Goal: Find specific page/section: Find specific page/section

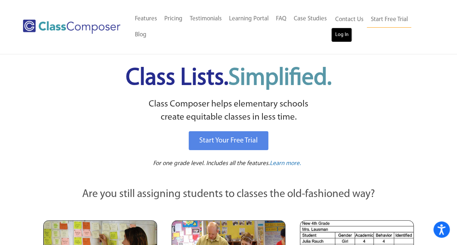
click at [345, 39] on link "Log In" at bounding box center [341, 35] width 21 height 15
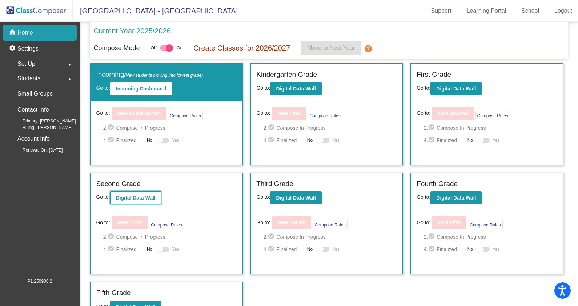
click at [137, 195] on b "Digital Data Wall" at bounding box center [136, 198] width 40 height 6
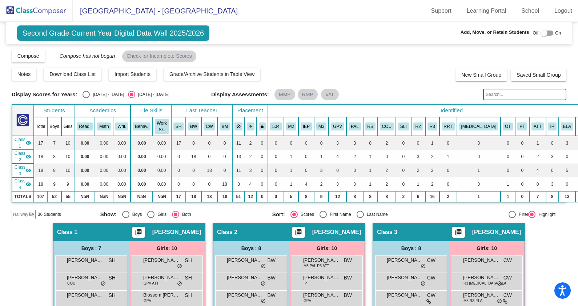
click at [90, 94] on div "[DATE] - [DATE]" at bounding box center [107, 94] width 34 height 7
click at [86, 98] on input "[DATE] - [DATE]" at bounding box center [86, 98] width 0 height 0
radio input "true"
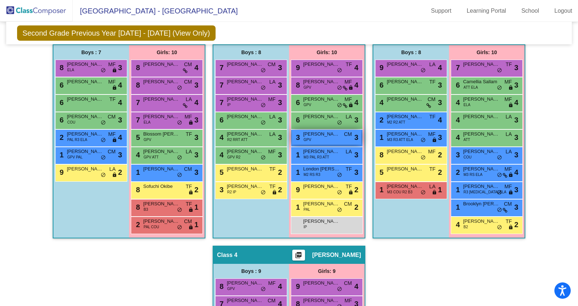
scroll to position [136, 0]
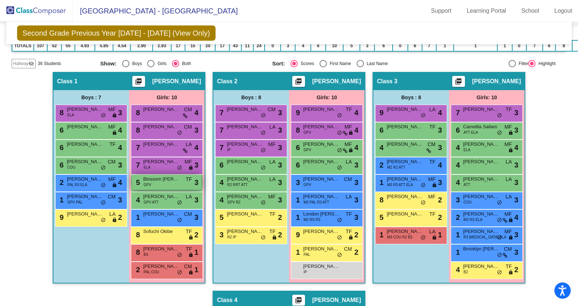
click at [153, 180] on span "Blossom [PERSON_NAME]" at bounding box center [161, 178] width 36 height 7
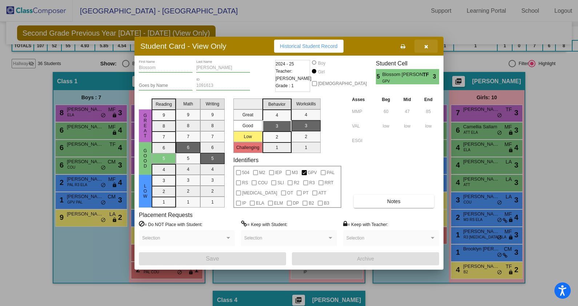
click at [428, 48] on button "button" at bounding box center [425, 46] width 23 height 13
